Goal: Transaction & Acquisition: Purchase product/service

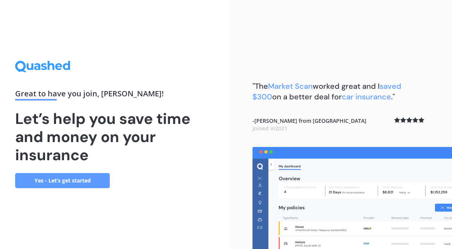
scroll to position [43, 0]
click at [68, 173] on link "Yes - Let’s get started" at bounding box center [62, 180] width 95 height 15
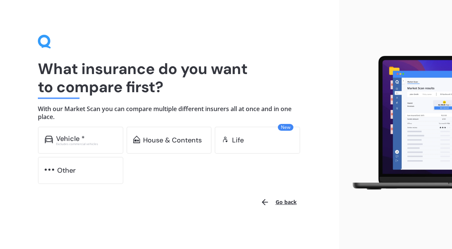
scroll to position [3, 0]
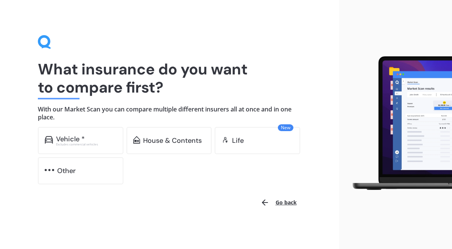
click at [173, 147] on div "House & Contents" at bounding box center [168, 140] width 85 height 27
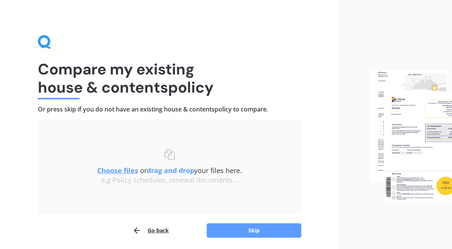
click at [261, 233] on button "Skip" at bounding box center [254, 231] width 95 height 14
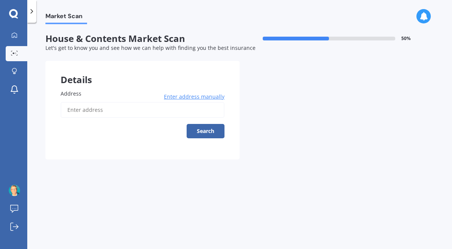
click at [74, 111] on input "Address" at bounding box center [143, 110] width 164 height 16
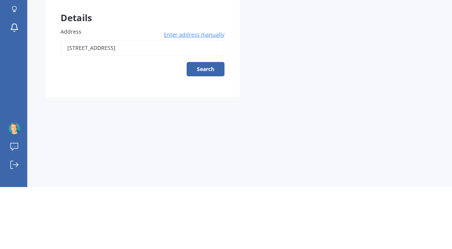
scroll to position [43, 0]
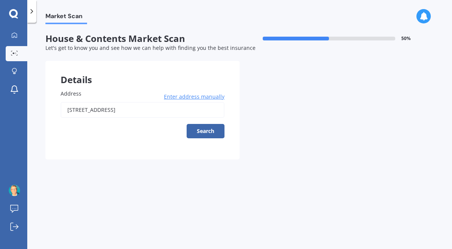
type input "[STREET_ADDRESS]"
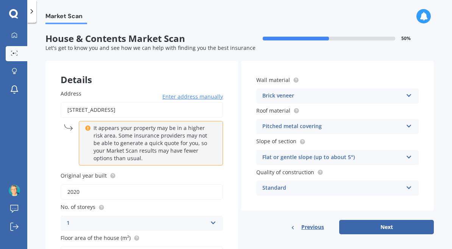
click at [405, 184] on icon at bounding box center [408, 186] width 6 height 5
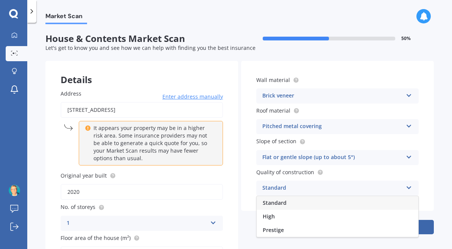
click at [278, 210] on div "High" at bounding box center [337, 217] width 162 height 14
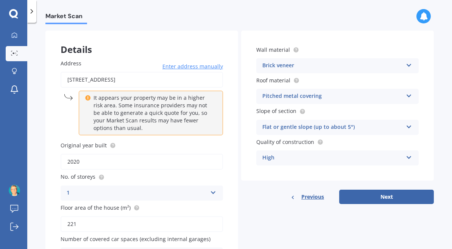
scroll to position [30, 0]
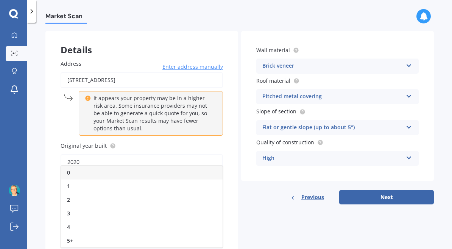
click at [78, 193] on div "2" at bounding box center [142, 200] width 162 height 14
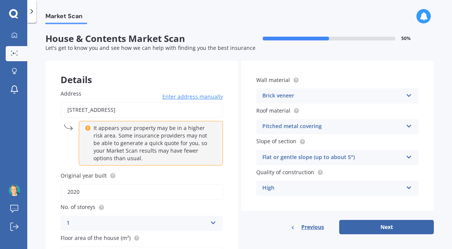
scroll to position [0, 0]
click at [384, 220] on button "Next" at bounding box center [386, 227] width 95 height 14
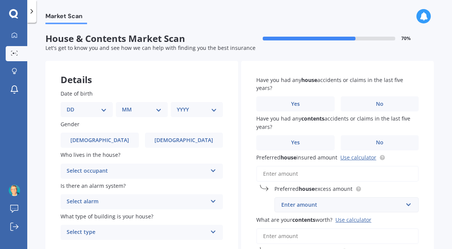
click at [97, 106] on select "DD 01 02 03 04 05 06 07 08 09 10 11 12 13 14 15 16 17 18 19 20 21 22 23 24 25 2…" at bounding box center [87, 110] width 40 height 8
select select "05"
click at [157, 106] on select "MM 01 02 03 04 05 06 07 08 09 10 11 12" at bounding box center [143, 110] width 37 height 8
select select "03"
click at [213, 106] on select "YYYY 2009 2008 2007 2006 2005 2004 2003 2002 2001 2000 1999 1998 1997 1996 1995…" at bounding box center [195, 110] width 37 height 8
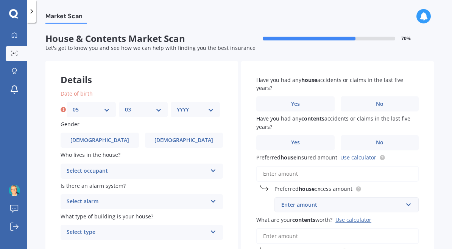
select select "1953"
click at [99, 137] on span "[DEMOGRAPHIC_DATA]" at bounding box center [99, 140] width 59 height 6
click at [0, 0] on input "[DEMOGRAPHIC_DATA]" at bounding box center [0, 0] width 0 height 0
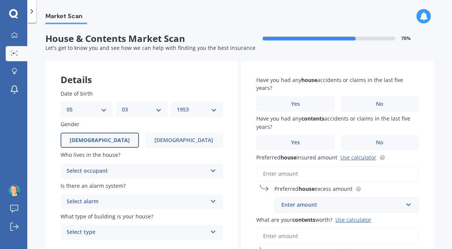
click at [214, 167] on icon at bounding box center [213, 169] width 6 height 5
click at [201, 179] on div "Owner" at bounding box center [142, 186] width 162 height 14
click at [212, 197] on icon at bounding box center [213, 199] width 6 height 5
click at [107, 227] on span "Yes, not monitored" at bounding box center [92, 230] width 50 height 7
click at [210, 228] on icon at bounding box center [213, 230] width 6 height 5
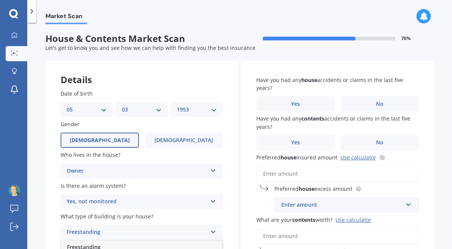
click at [197, 241] on div "Freestanding" at bounding box center [142, 248] width 162 height 14
click at [384, 96] on label "No" at bounding box center [379, 103] width 78 height 15
click at [0, 0] on input "No" at bounding box center [0, 0] width 0 height 0
click at [293, 140] on span "Yes" at bounding box center [295, 143] width 9 height 6
click at [0, 0] on input "Yes" at bounding box center [0, 0] width 0 height 0
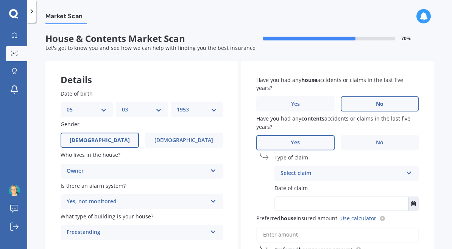
click at [407, 166] on div "Select claim Accidental damage Broken glass Earthquake Fire Flood Fusion Gradua…" at bounding box center [346, 173] width 144 height 15
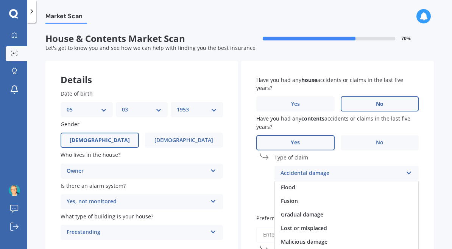
scroll to position [55, 0]
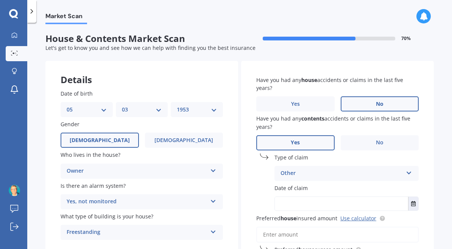
click at [415, 201] on icon "Select date" at bounding box center [413, 203] width 5 height 5
click at [308, 216] on button "[DATE]" at bounding box center [295, 223] width 33 height 14
click at [296, 216] on button "2025" at bounding box center [292, 223] width 27 height 14
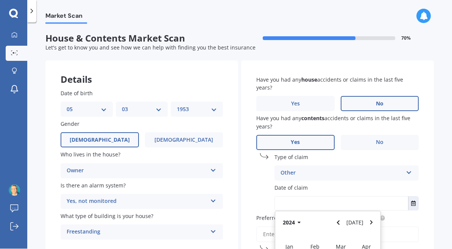
type input "[DATE]"
click at [356, 214] on link "Use calculator" at bounding box center [358, 217] width 36 height 7
click at [275, 227] on input "Preferred house insured amount Use calculator" at bounding box center [337, 235] width 162 height 16
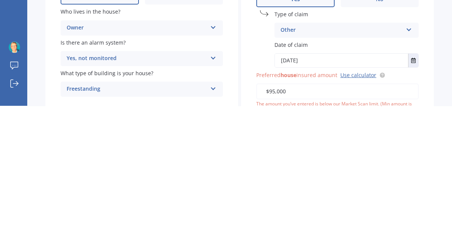
type input "$950,000"
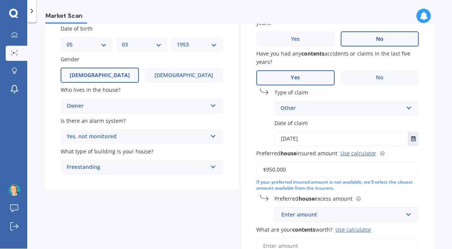
scroll to position [65, 0]
click at [403, 207] on input "text" at bounding box center [343, 214] width 137 height 14
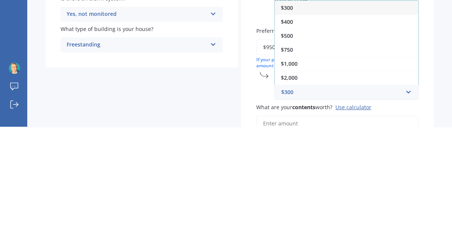
click at [294, 182] on span "$1,000" at bounding box center [289, 185] width 17 height 7
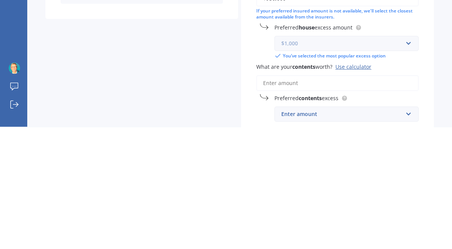
scroll to position [114, 0]
click at [275, 197] on input "What are your contents worth? Use calculator" at bounding box center [337, 205] width 162 height 16
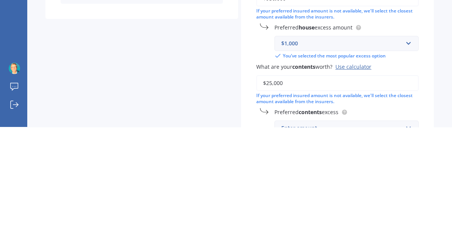
type input "$250,000"
click at [408, 243] on input "text" at bounding box center [343, 250] width 137 height 14
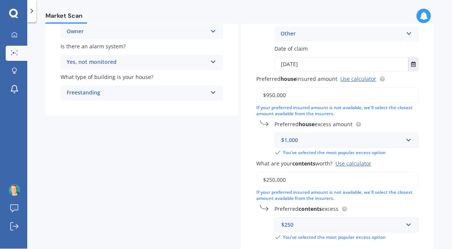
select select "05"
select select "03"
select select "1953"
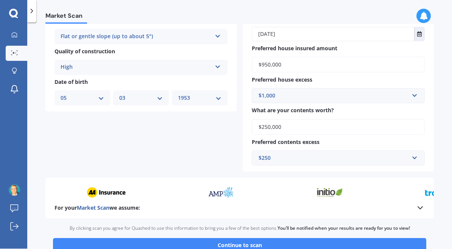
scroll to position [266, 0]
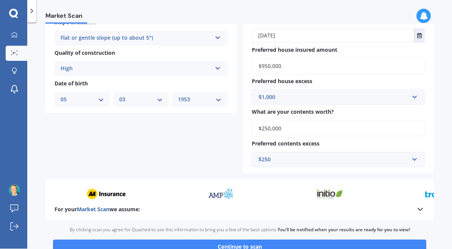
click at [285, 240] on button "Continue to scan" at bounding box center [239, 247] width 373 height 14
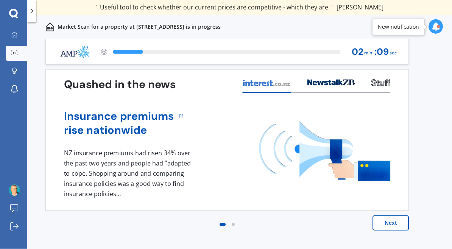
click at [393, 229] on button "Next" at bounding box center [390, 223] width 36 height 15
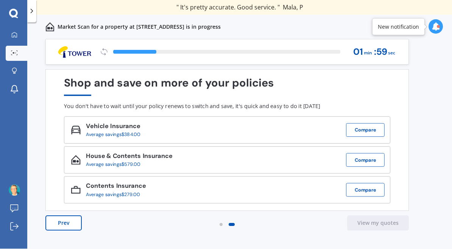
click at [69, 222] on button "Prev" at bounding box center [63, 223] width 36 height 15
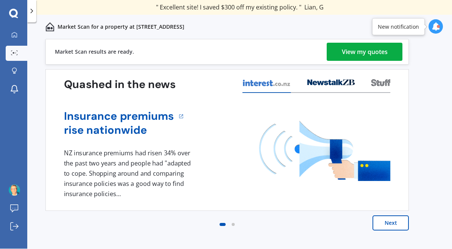
click at [362, 51] on div "View my quotes" at bounding box center [365, 52] width 46 height 18
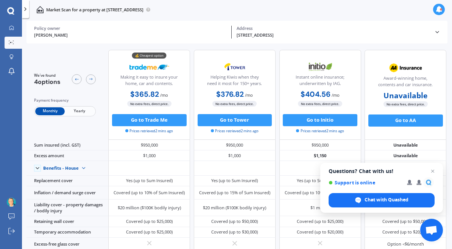
click at [433, 200] on div at bounding box center [405, 192] width 82 height 13
click at [429, 200] on div at bounding box center [405, 192] width 82 height 13
click at [14, 249] on html "We are experiencing high volume of Market Scans . Just a heads up we will have …" at bounding box center [226, 124] width 452 height 249
click at [12, 249] on html "We are experiencing high volume of Market Scans . Just a heads up we will have …" at bounding box center [226, 124] width 452 height 249
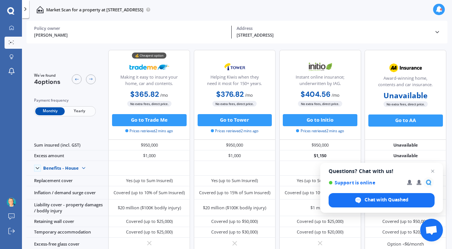
click at [14, 249] on html "We are experiencing high volume of Market Scans . Just a heads up we will have …" at bounding box center [226, 124] width 452 height 249
click at [12, 249] on html "We are experiencing high volume of Market Scans . Just a heads up we will have …" at bounding box center [226, 124] width 452 height 249
